Goal: Information Seeking & Learning: Check status

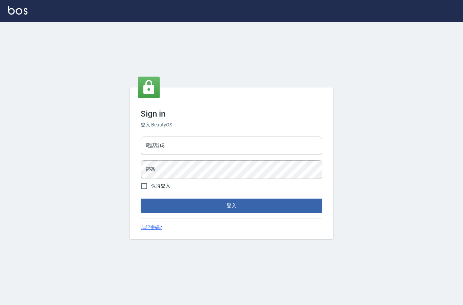
click at [71, 94] on div "Sign in 登入 BeautyOS 電話號碼 電話號碼 密碼 密碼 保持登入 登入 忘記密碼?" at bounding box center [231, 163] width 463 height 283
click at [188, 155] on input "電話號碼" at bounding box center [232, 146] width 182 height 18
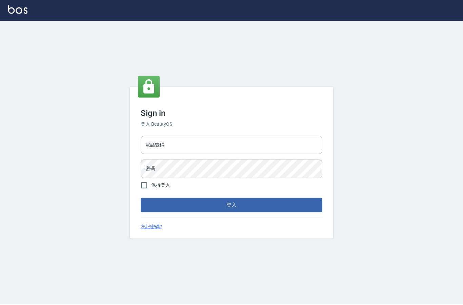
scroll to position [27, 0]
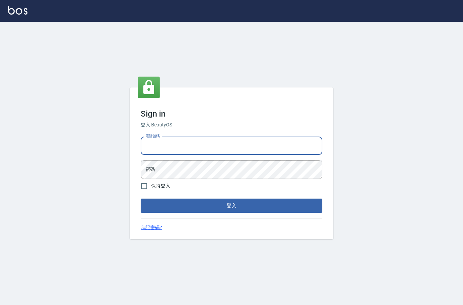
type input "0427061917"
click at [139, 179] on input "保持登入" at bounding box center [144, 186] width 14 height 14
checkbox input "true"
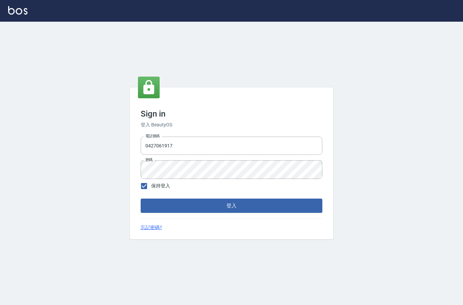
click at [160, 199] on button "登入" at bounding box center [232, 206] width 182 height 14
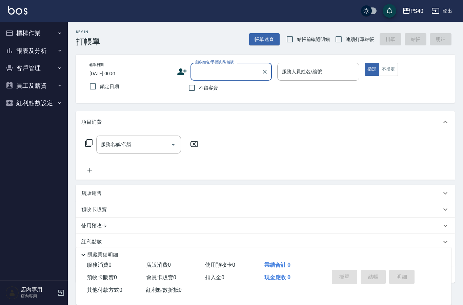
click at [22, 51] on button "報表及分析" at bounding box center [34, 51] width 62 height 18
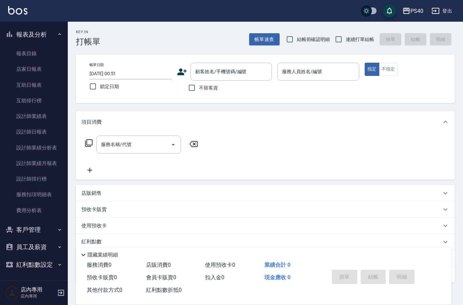
scroll to position [16, 0]
click at [21, 118] on link "設計師業績表" at bounding box center [34, 117] width 62 height 16
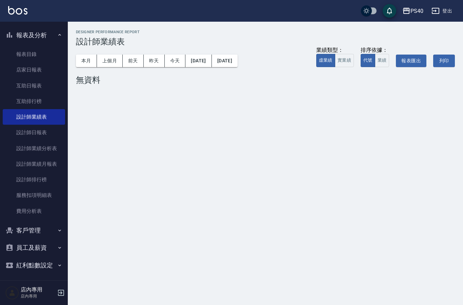
click at [21, 128] on link "設計師日報表" at bounding box center [34, 133] width 62 height 16
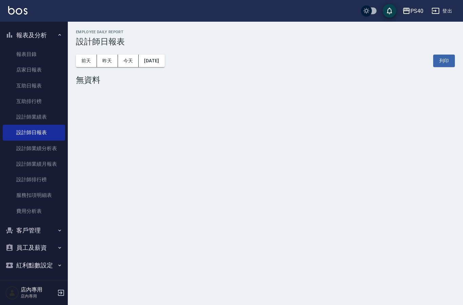
click at [153, 60] on button "[DATE]" at bounding box center [152, 61] width 26 height 13
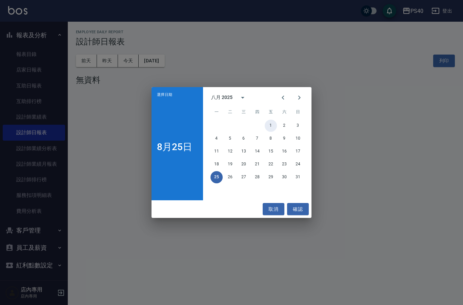
click at [268, 124] on button "1" at bounding box center [271, 126] width 12 height 12
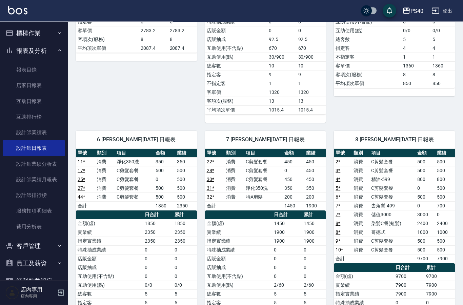
scroll to position [261, 0]
click at [379, 249] on td "C剪髮套餐" at bounding box center [393, 249] width 46 height 9
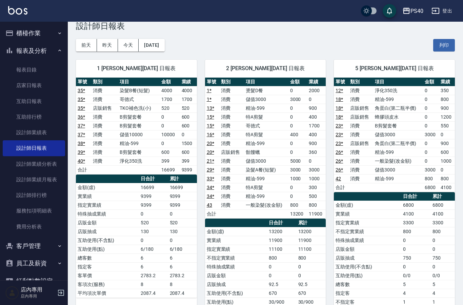
scroll to position [0, 0]
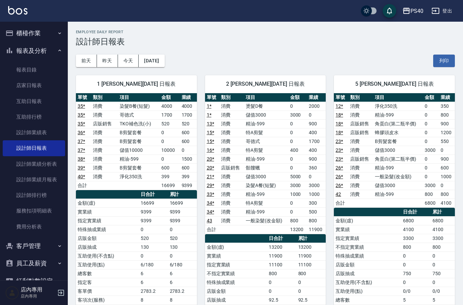
click at [154, 58] on button "[DATE]" at bounding box center [152, 61] width 26 height 13
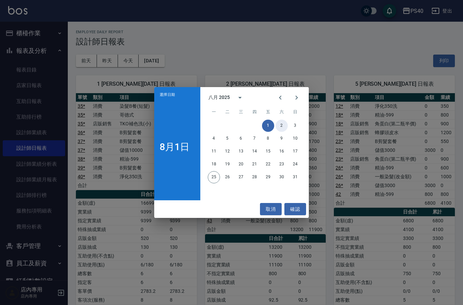
click at [282, 123] on button "2" at bounding box center [282, 126] width 12 height 12
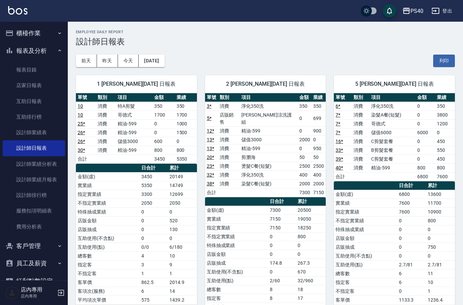
click at [155, 62] on button "[DATE]" at bounding box center [152, 61] width 26 height 13
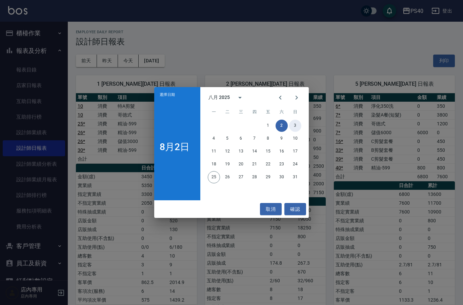
click at [296, 125] on button "3" at bounding box center [295, 126] width 12 height 12
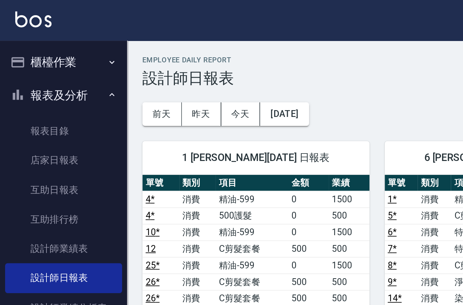
click at [148, 61] on button "[DATE]" at bounding box center [152, 61] width 26 height 13
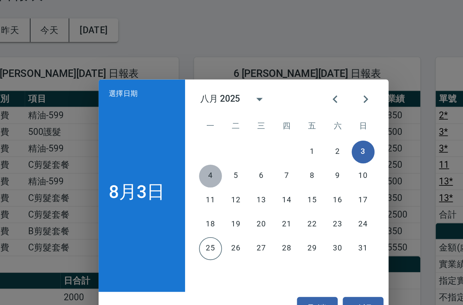
click at [208, 133] on button "4" at bounding box center [214, 139] width 12 height 12
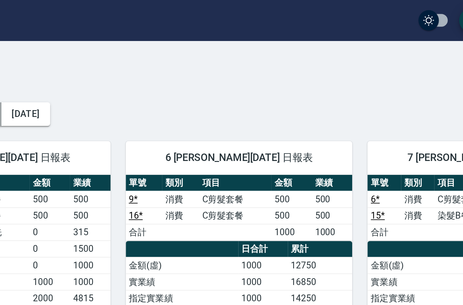
click at [139, 59] on button "[DATE]" at bounding box center [152, 61] width 26 height 13
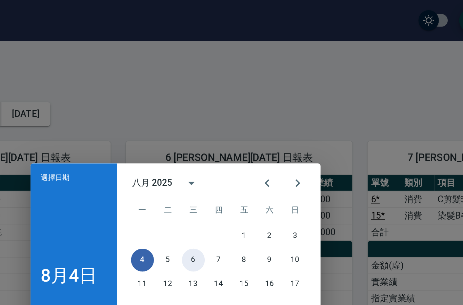
click at [235, 136] on button "6" at bounding box center [241, 139] width 12 height 12
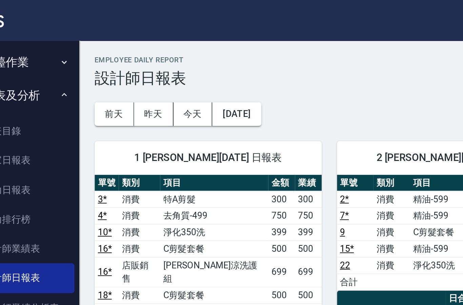
click at [139, 57] on button "[DATE]" at bounding box center [152, 61] width 26 height 13
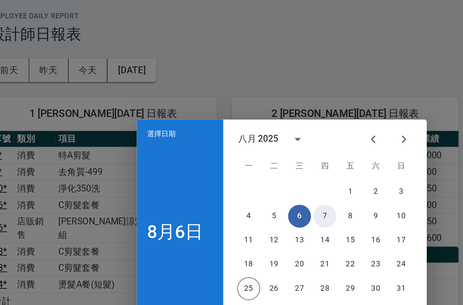
click at [249, 133] on button "7" at bounding box center [255, 139] width 12 height 12
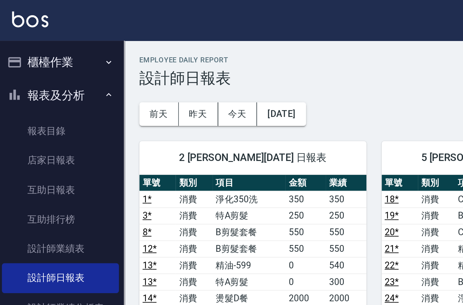
click at [151, 57] on button "[DATE]" at bounding box center [152, 61] width 26 height 13
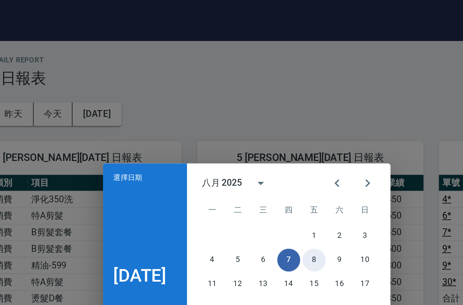
click at [261, 138] on button "8" at bounding box center [267, 139] width 12 height 12
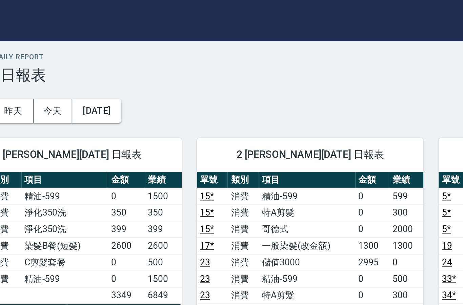
scroll to position [0, 0]
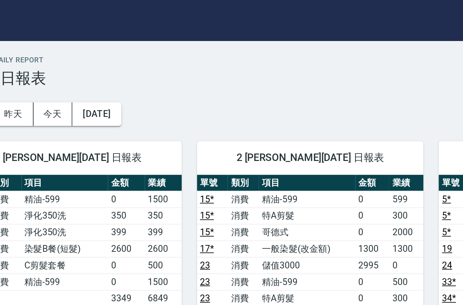
click at [139, 61] on button "[DATE]" at bounding box center [152, 61] width 26 height 13
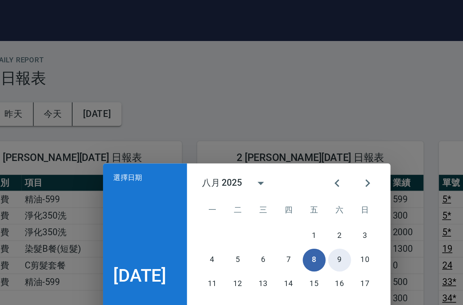
click at [275, 139] on button "9" at bounding box center [281, 139] width 12 height 12
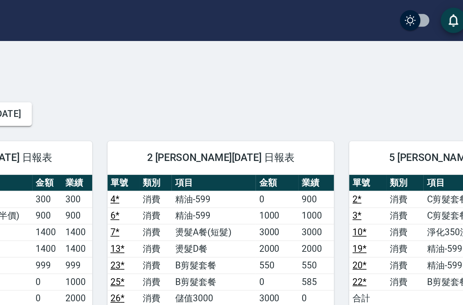
click at [139, 62] on button "[DATE]" at bounding box center [152, 61] width 26 height 13
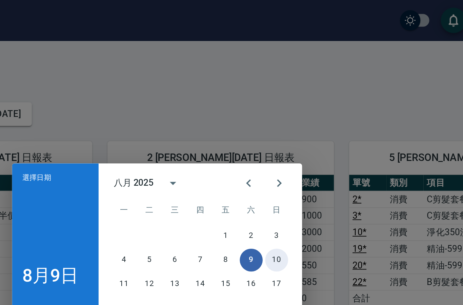
click at [289, 139] on button "10" at bounding box center [295, 139] width 12 height 12
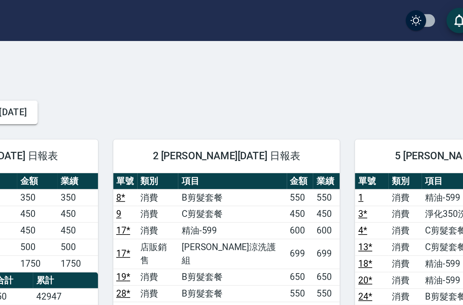
scroll to position [0, 0]
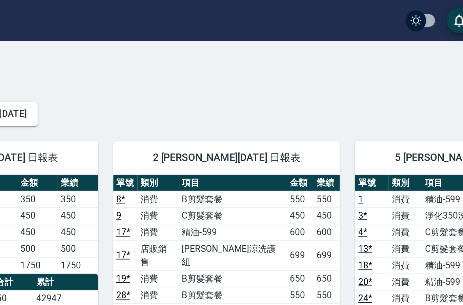
click at [139, 61] on button "[DATE]" at bounding box center [152, 61] width 26 height 13
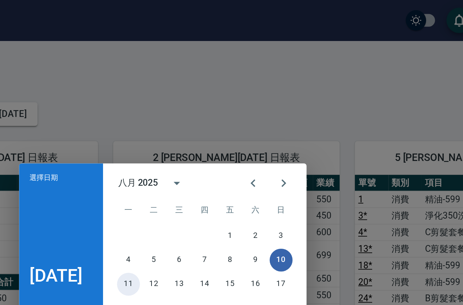
click at [207, 152] on button "11" at bounding box center [213, 151] width 12 height 12
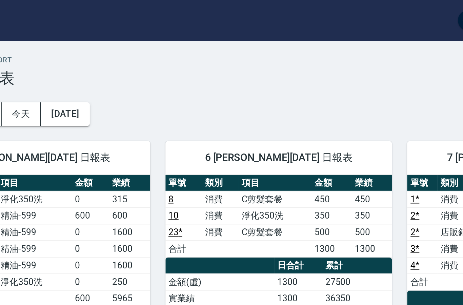
click at [139, 62] on button "[DATE]" at bounding box center [152, 61] width 26 height 13
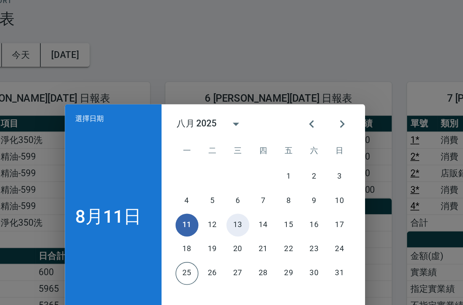
click at [238, 145] on button "13" at bounding box center [244, 151] width 12 height 12
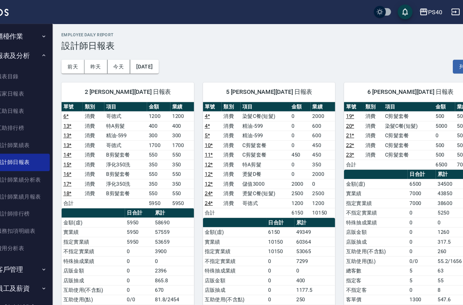
click at [139, 58] on button "[DATE]" at bounding box center [152, 61] width 26 height 13
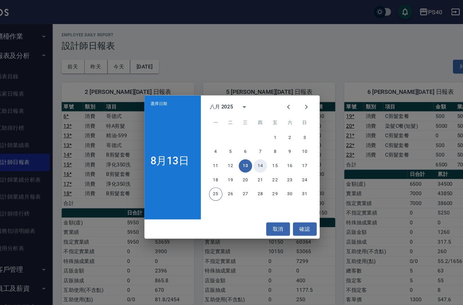
click at [251, 153] on button "14" at bounding box center [257, 151] width 12 height 12
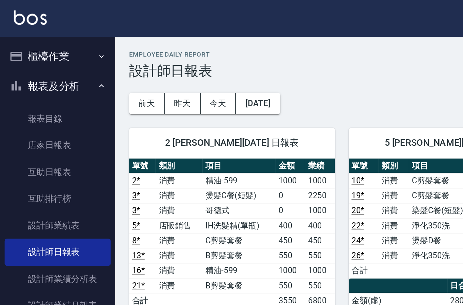
click at [151, 61] on button "[DATE]" at bounding box center [152, 61] width 26 height 13
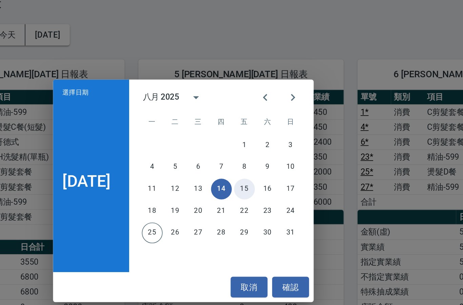
click at [261, 145] on button "15" at bounding box center [267, 151] width 12 height 12
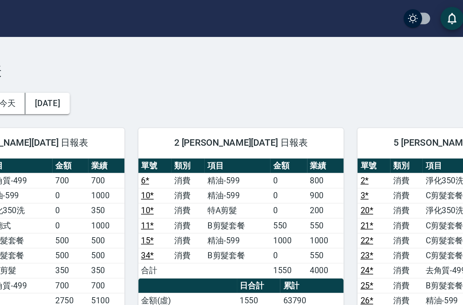
click at [139, 60] on button "[DATE]" at bounding box center [152, 61] width 26 height 13
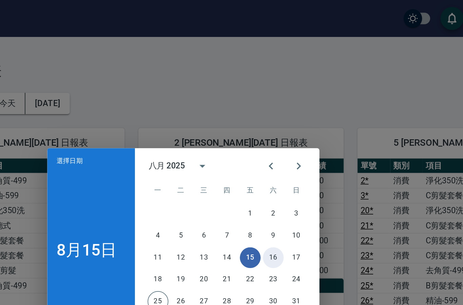
click at [278, 152] on button "16" at bounding box center [284, 151] width 12 height 12
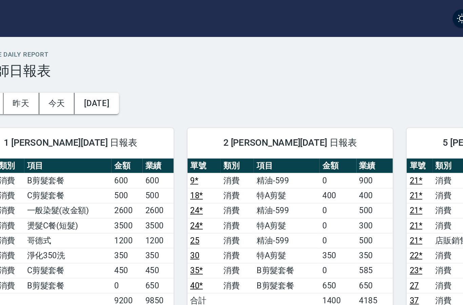
click at [139, 58] on button "[DATE]" at bounding box center [152, 61] width 26 height 13
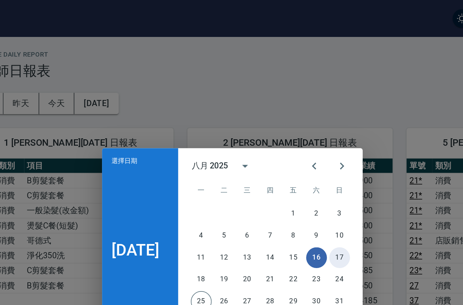
click at [289, 148] on button "17" at bounding box center [295, 151] width 12 height 12
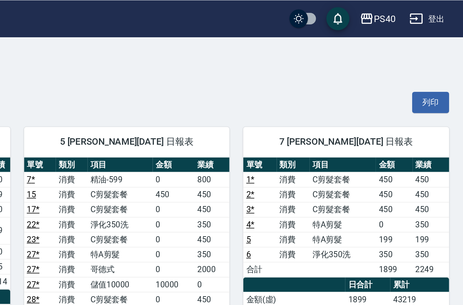
scroll to position [0, 0]
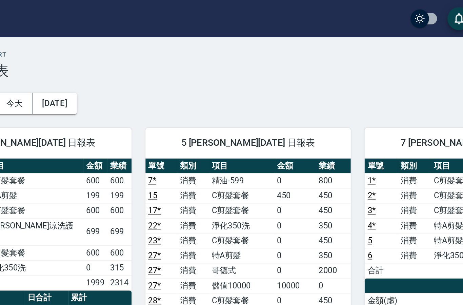
click at [139, 60] on button "[DATE]" at bounding box center [152, 61] width 26 height 13
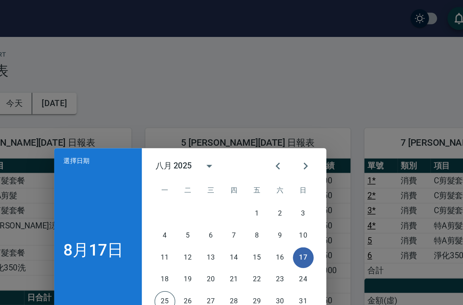
scroll to position [0, 0]
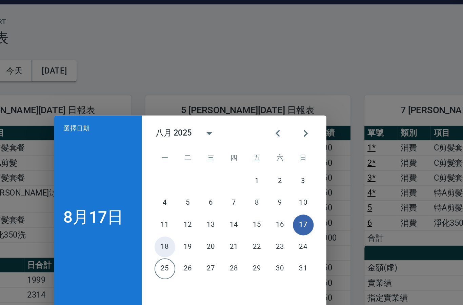
click at [211, 158] on button "18" at bounding box center [217, 164] width 12 height 12
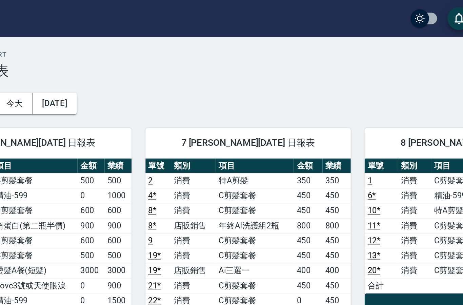
click at [139, 60] on button "[DATE]" at bounding box center [152, 61] width 26 height 13
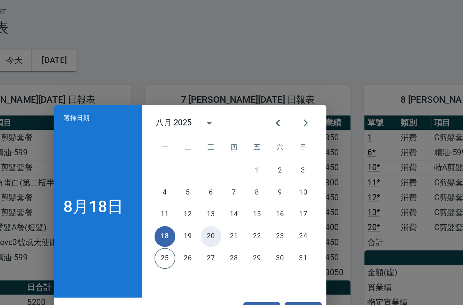
click at [238, 158] on button "20" at bounding box center [244, 164] width 12 height 12
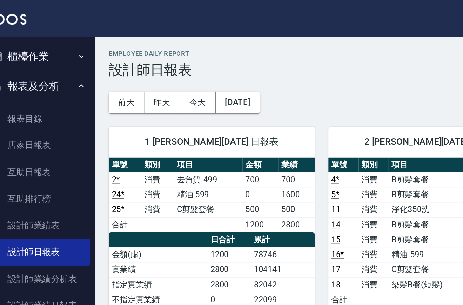
scroll to position [0, 0]
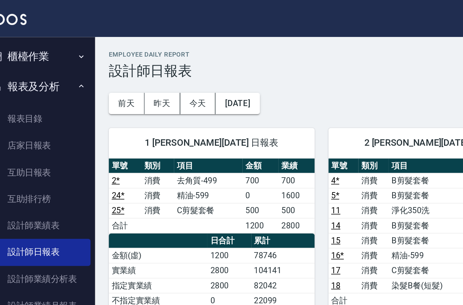
click at [149, 59] on button "[DATE]" at bounding box center [152, 61] width 26 height 13
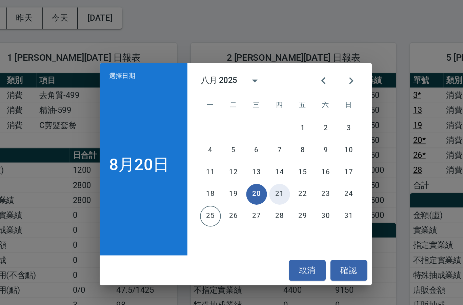
click at [251, 158] on button "21" at bounding box center [257, 164] width 12 height 12
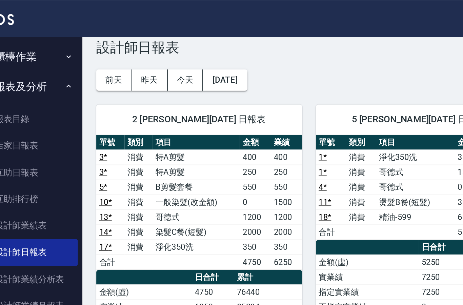
scroll to position [14, 0]
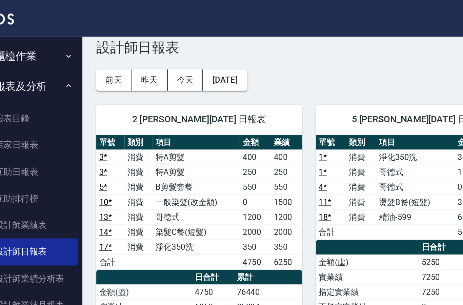
click at [139, 46] on button "[DATE]" at bounding box center [152, 47] width 26 height 13
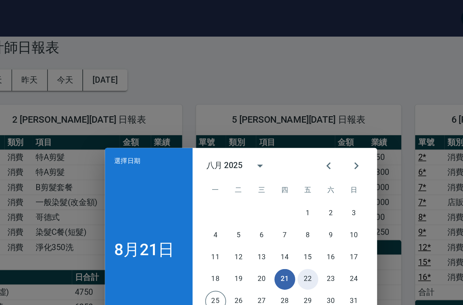
click at [265, 163] on button "22" at bounding box center [271, 164] width 12 height 12
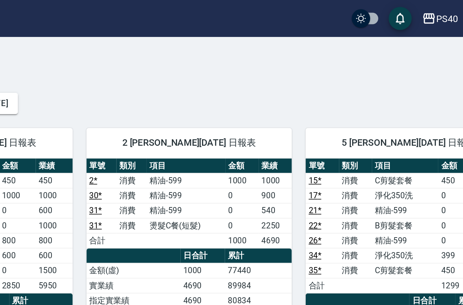
click at [139, 62] on button "[DATE]" at bounding box center [152, 61] width 26 height 13
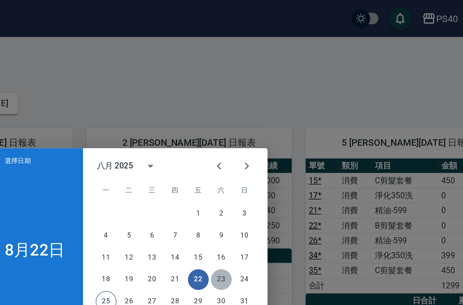
click at [278, 163] on button "23" at bounding box center [284, 164] width 12 height 12
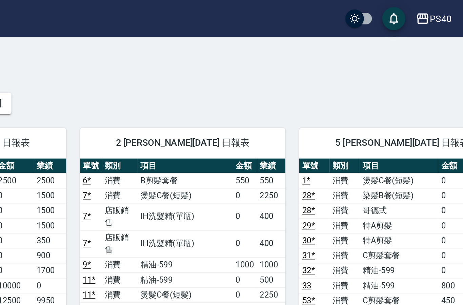
click at [139, 59] on button "[DATE]" at bounding box center [152, 61] width 26 height 13
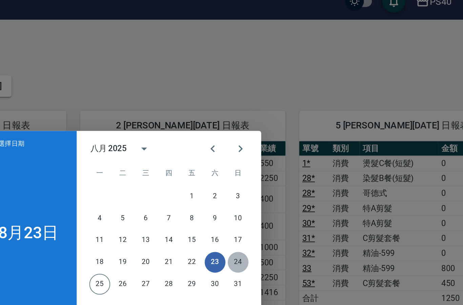
click at [292, 158] on button "24" at bounding box center [298, 164] width 12 height 12
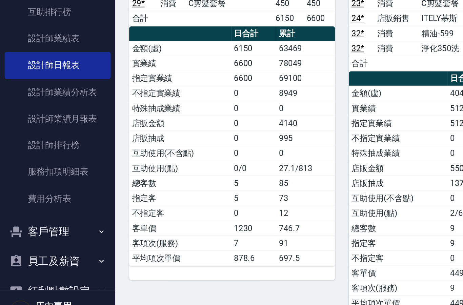
scroll to position [314, 0]
